Goal: Task Accomplishment & Management: Use online tool/utility

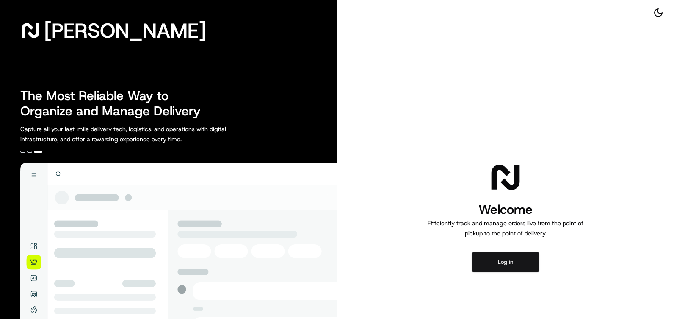
click at [496, 262] on button "Log in" at bounding box center [506, 262] width 68 height 20
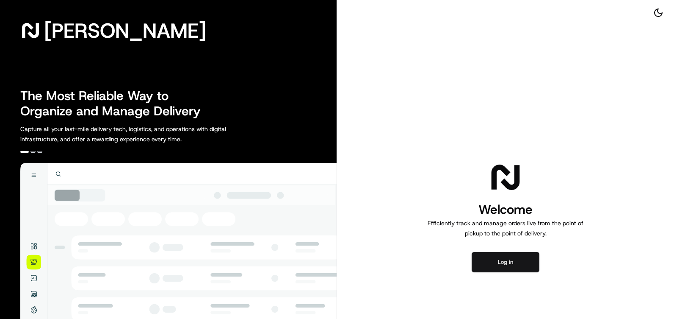
click at [491, 259] on button "Log in" at bounding box center [506, 262] width 68 height 20
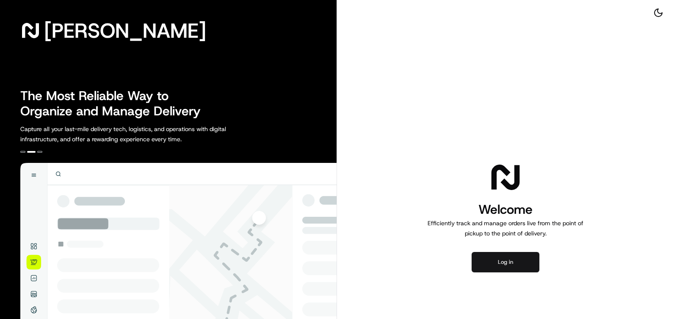
click at [491, 259] on button "Log in" at bounding box center [506, 262] width 68 height 20
